Goal: Navigation & Orientation: Go to known website

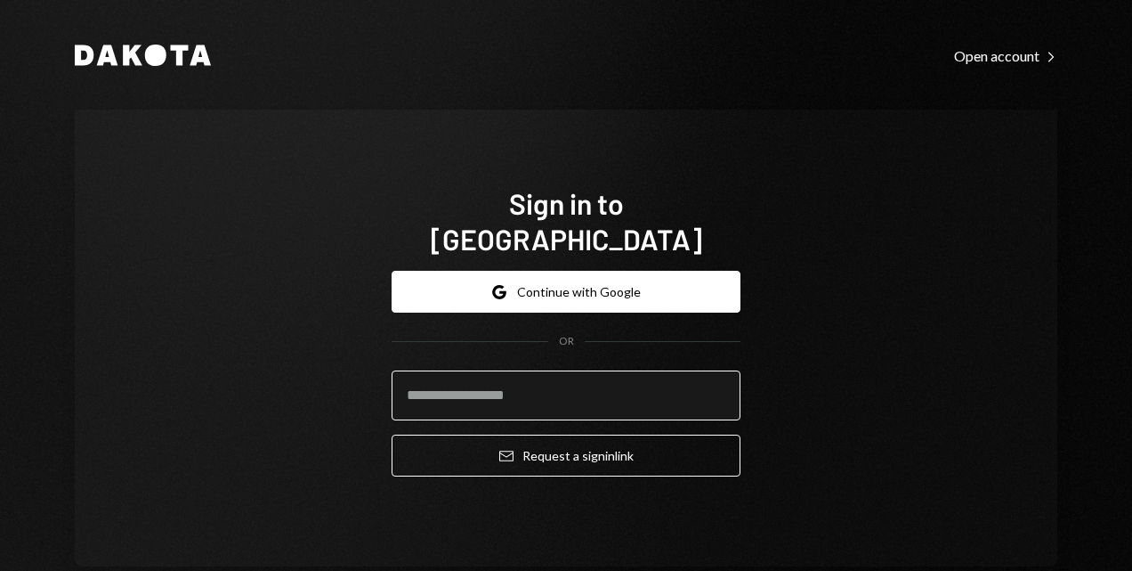
click at [514, 381] on input "email" at bounding box center [566, 395] width 349 height 50
type input "**********"
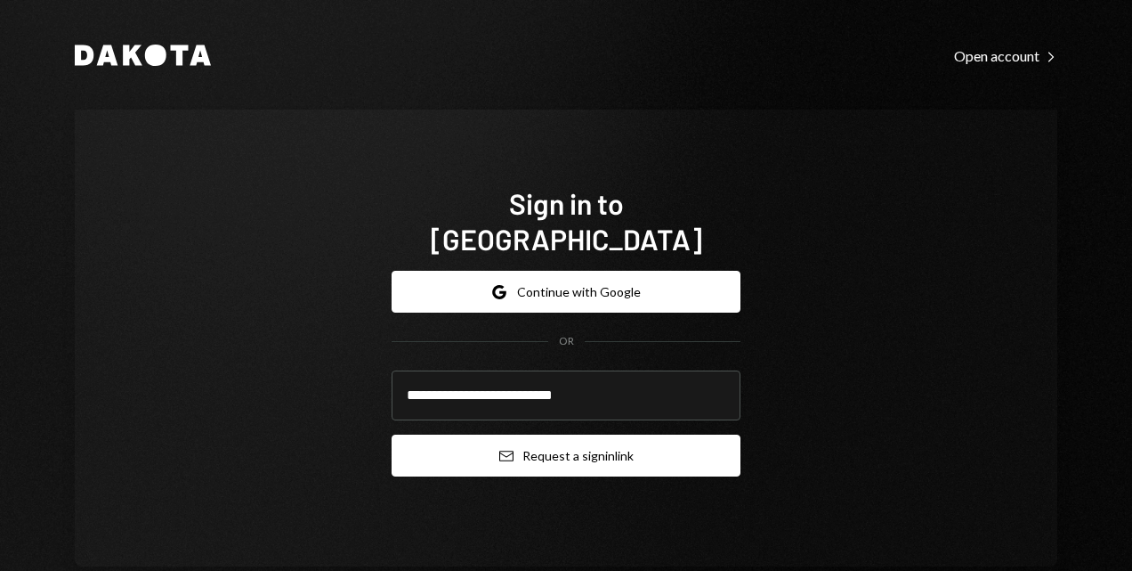
click at [499, 449] on icon "Email" at bounding box center [506, 456] width 14 height 14
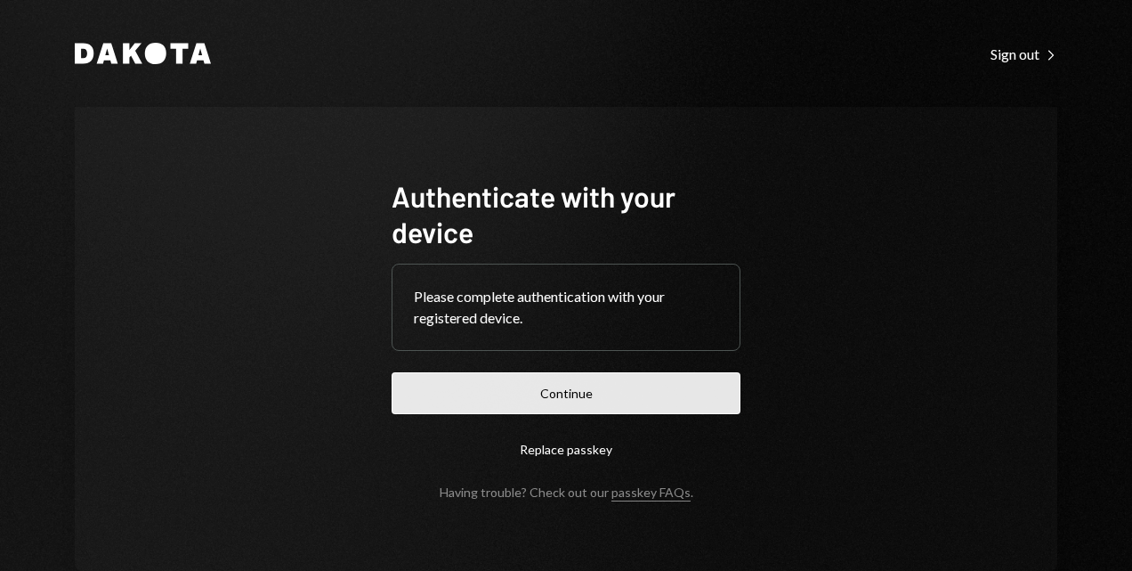
click at [490, 391] on button "Continue" at bounding box center [566, 393] width 349 height 42
